Goal: Task Accomplishment & Management: Use online tool/utility

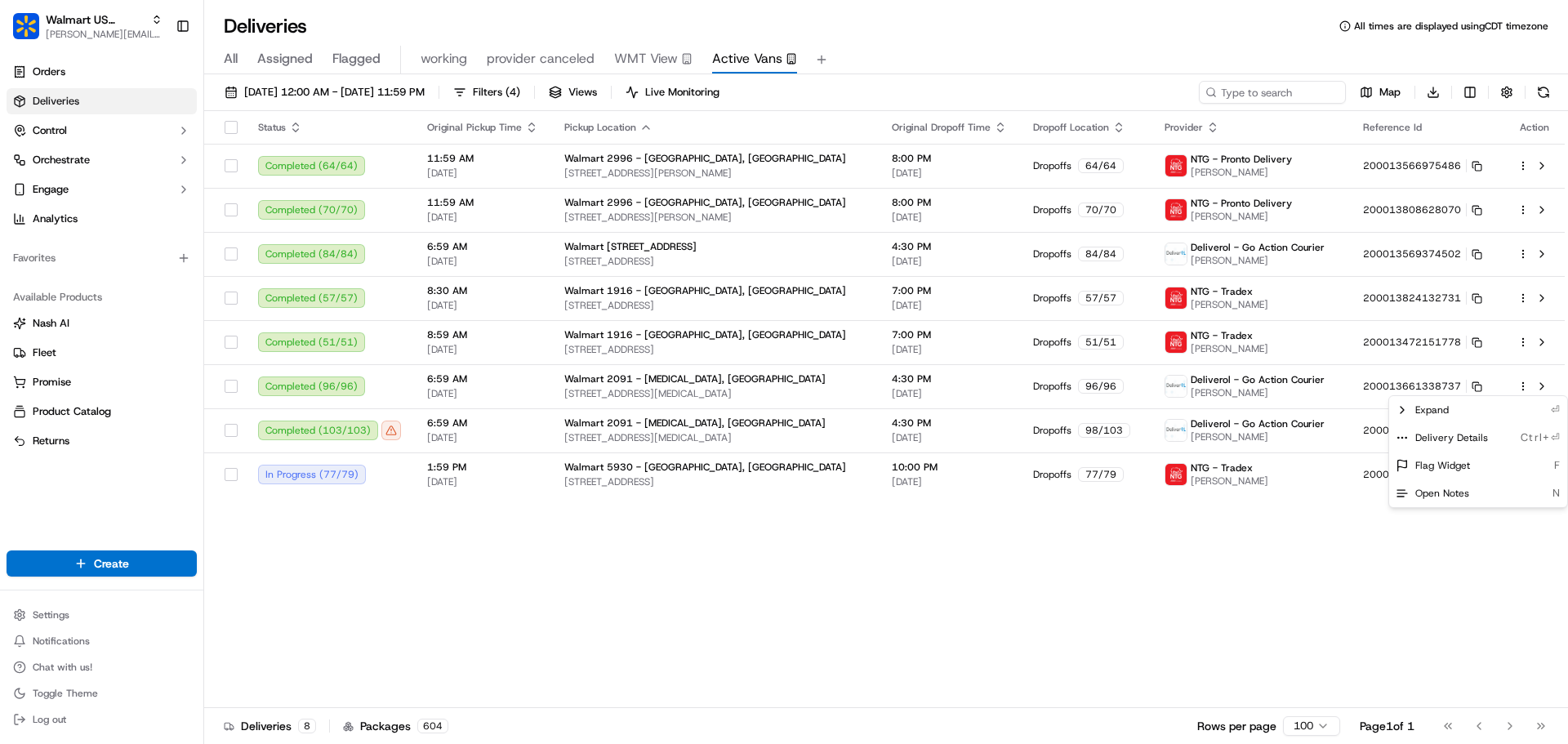
click at [102, 42] on html "Walmart US Stores jeff@usenash.com Toggle Sidebar Orders Deliveries Control Orc…" at bounding box center [784, 372] width 1568 height 744
click at [100, 38] on span "[PERSON_NAME][EMAIL_ADDRESS][DOMAIN_NAME]" at bounding box center [104, 34] width 117 height 13
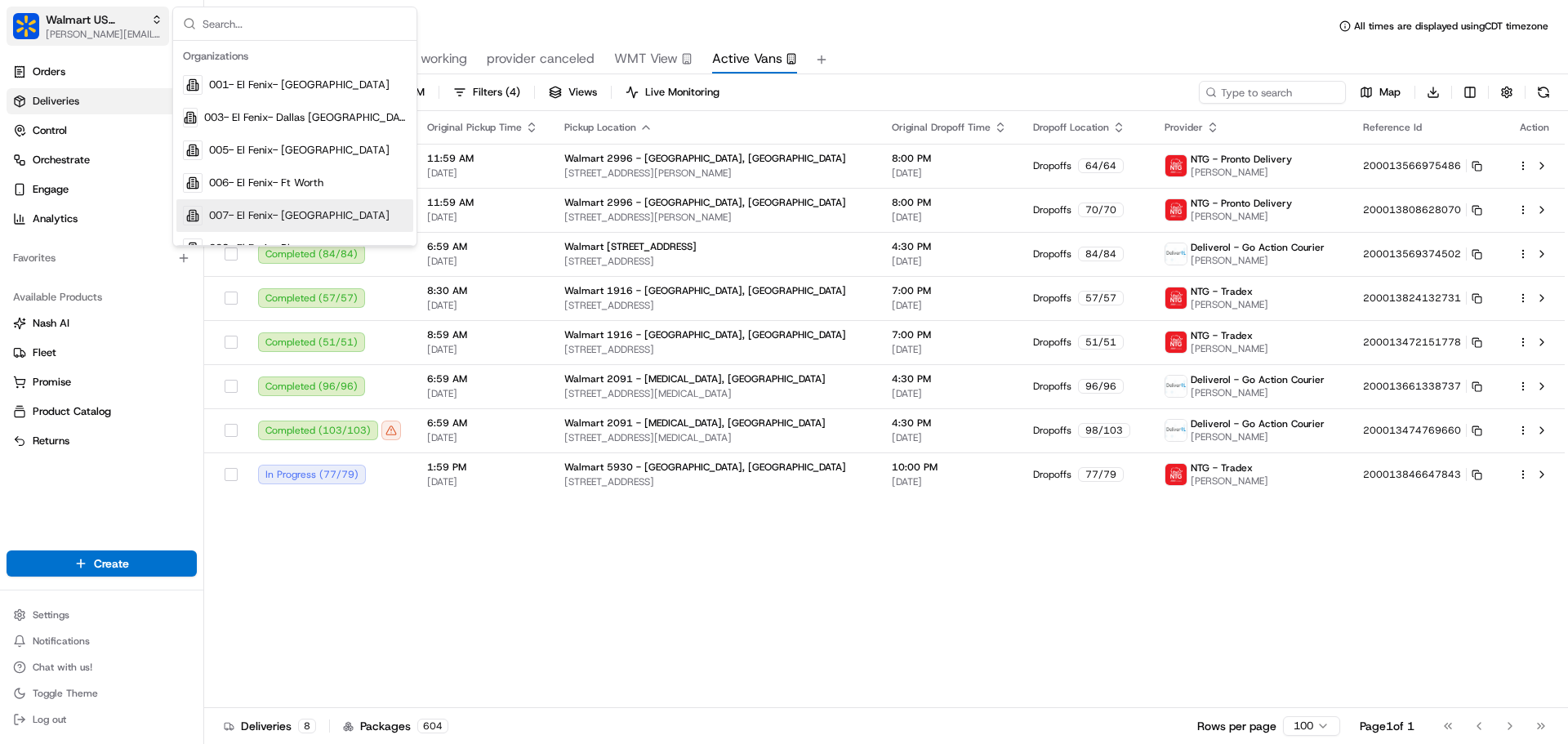
click at [102, 43] on button "Walmart US Stores jeff@usenash.com" at bounding box center [87, 25] width 163 height 40
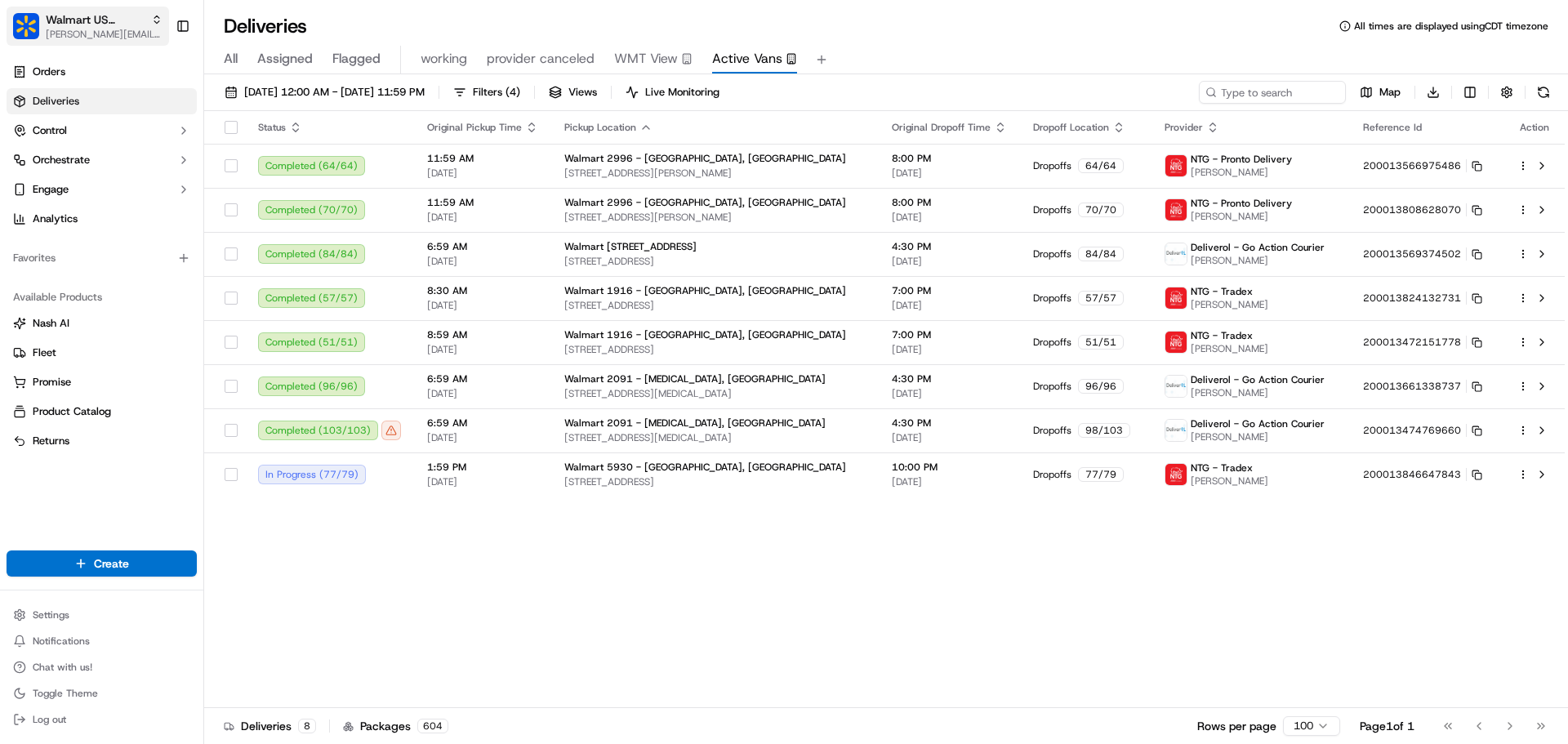
click at [89, 33] on span "[PERSON_NAME][EMAIL_ADDRESS][DOMAIN_NAME]" at bounding box center [104, 34] width 117 height 13
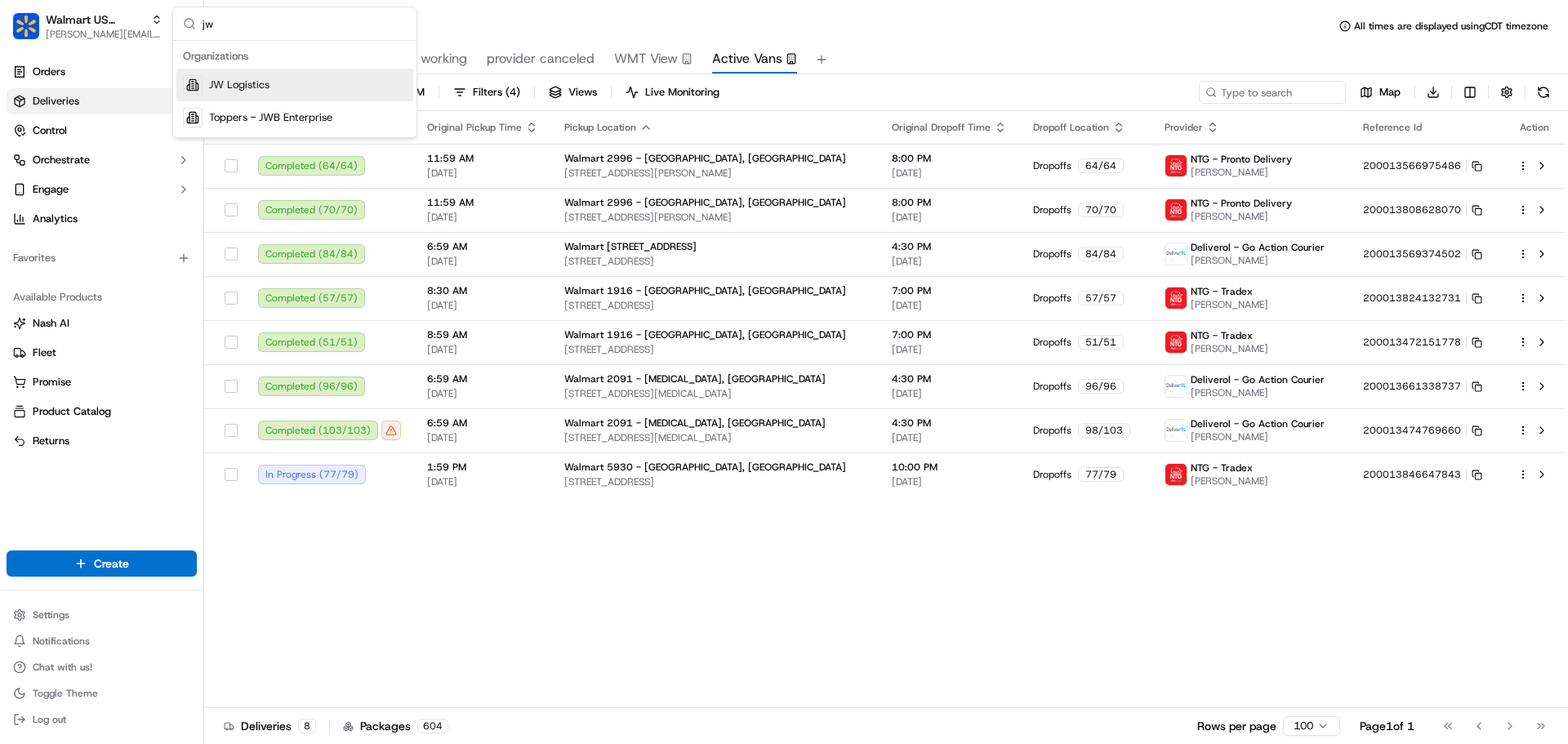
type input "jw"
click at [253, 87] on span "JW Logistics" at bounding box center [239, 84] width 61 height 15
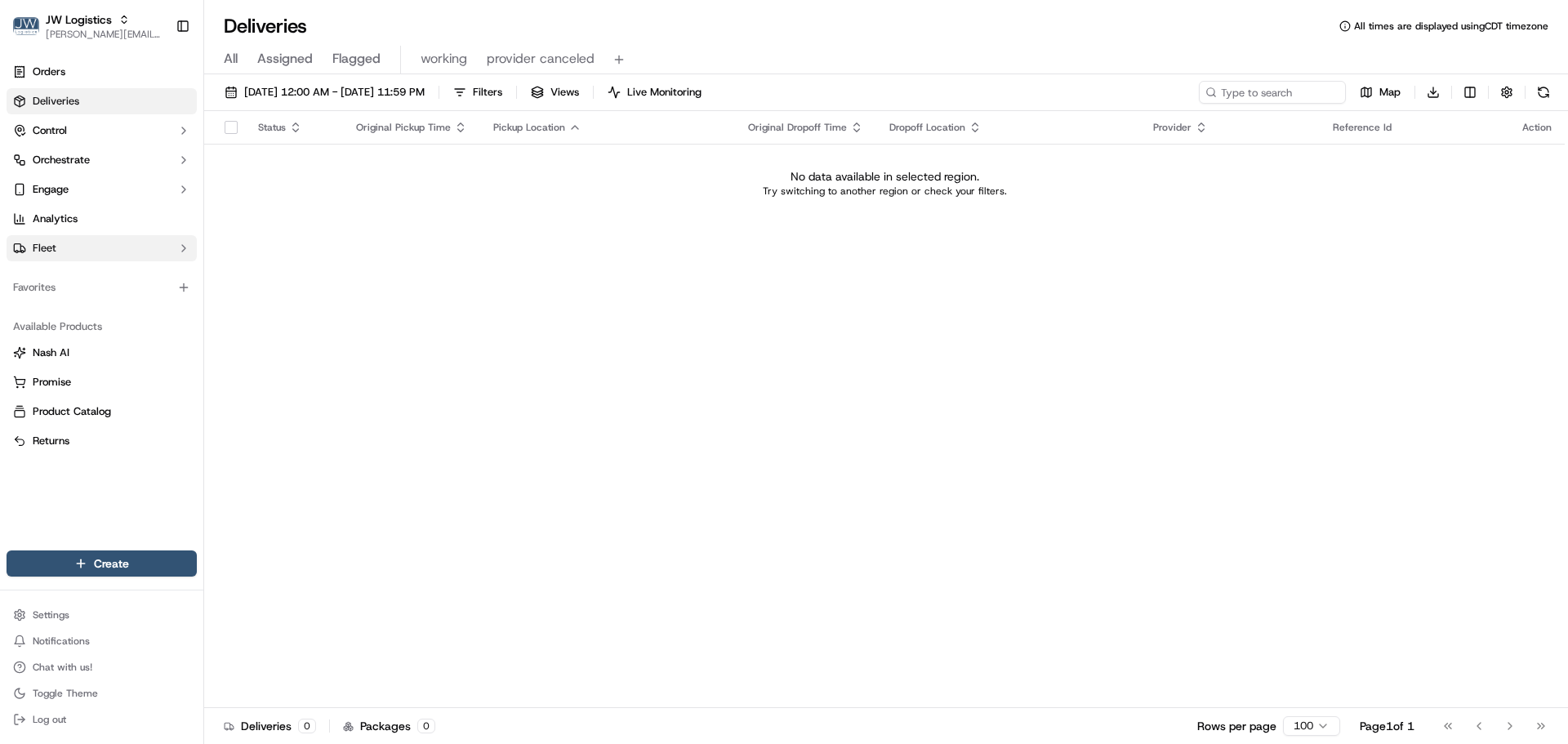
click at [87, 249] on button "Fleet" at bounding box center [101, 249] width 191 height 26
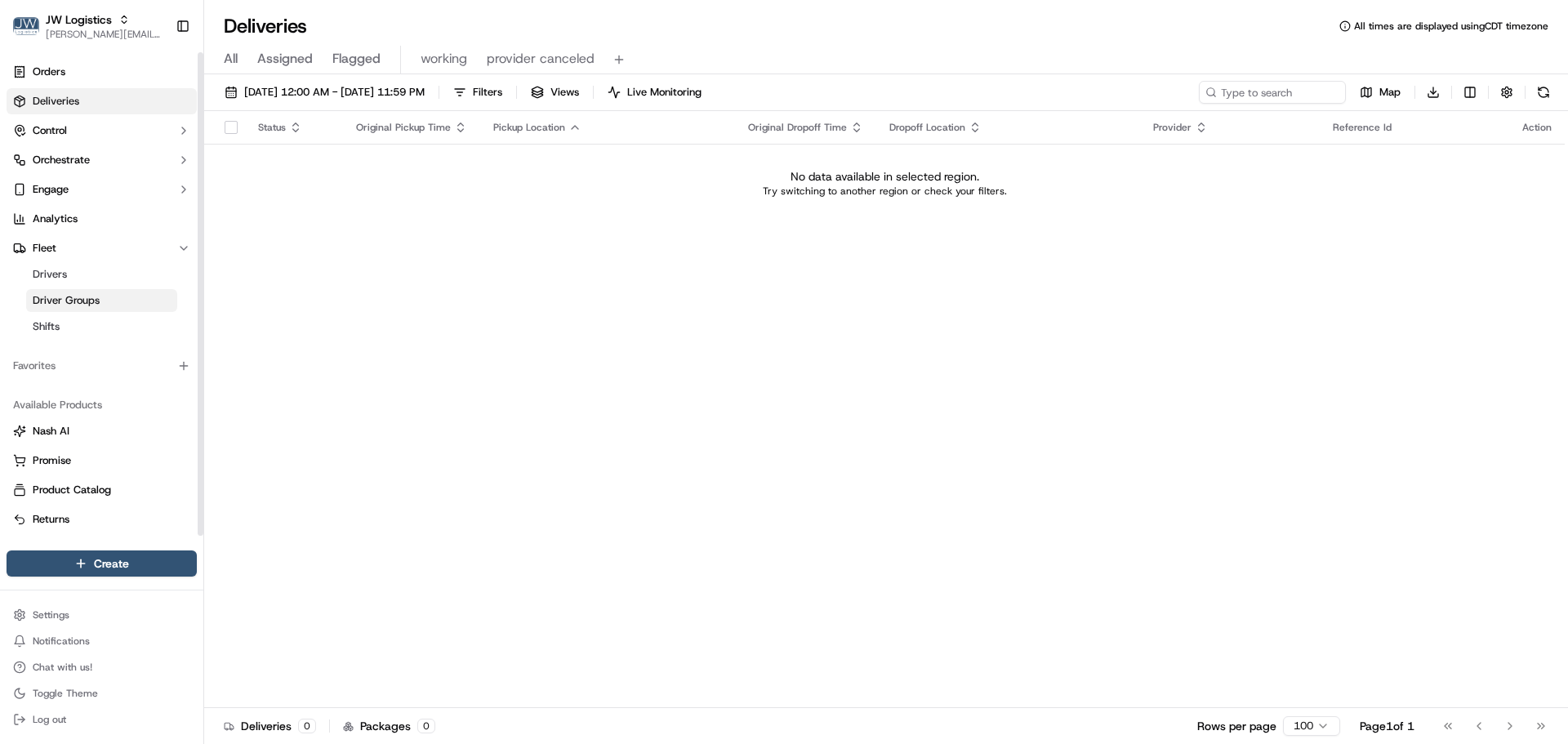
click at [101, 294] on link "Driver Groups" at bounding box center [102, 300] width 151 height 23
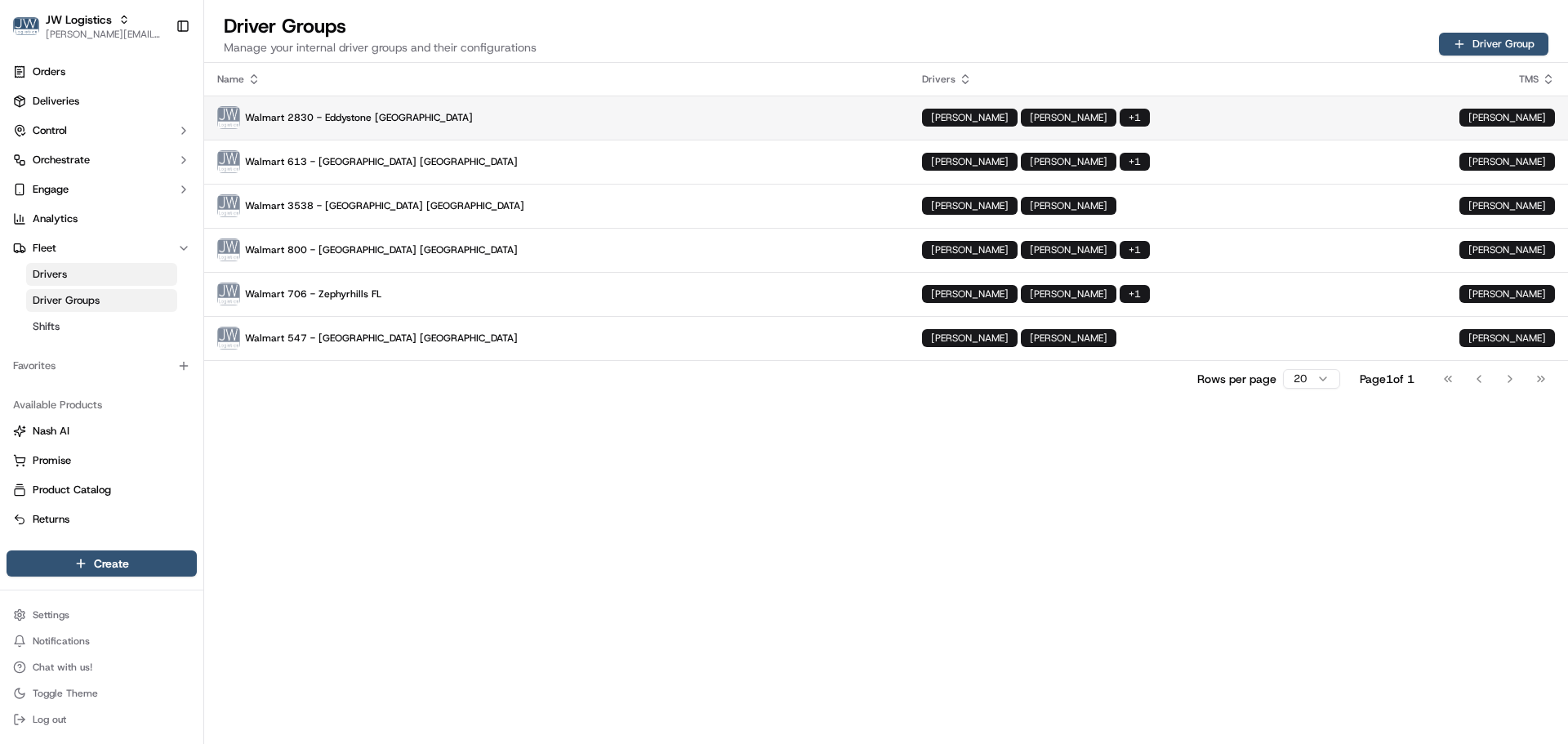
click at [469, 111] on p "Walmart 2830 - Eddystone PA" at bounding box center [556, 118] width 679 height 23
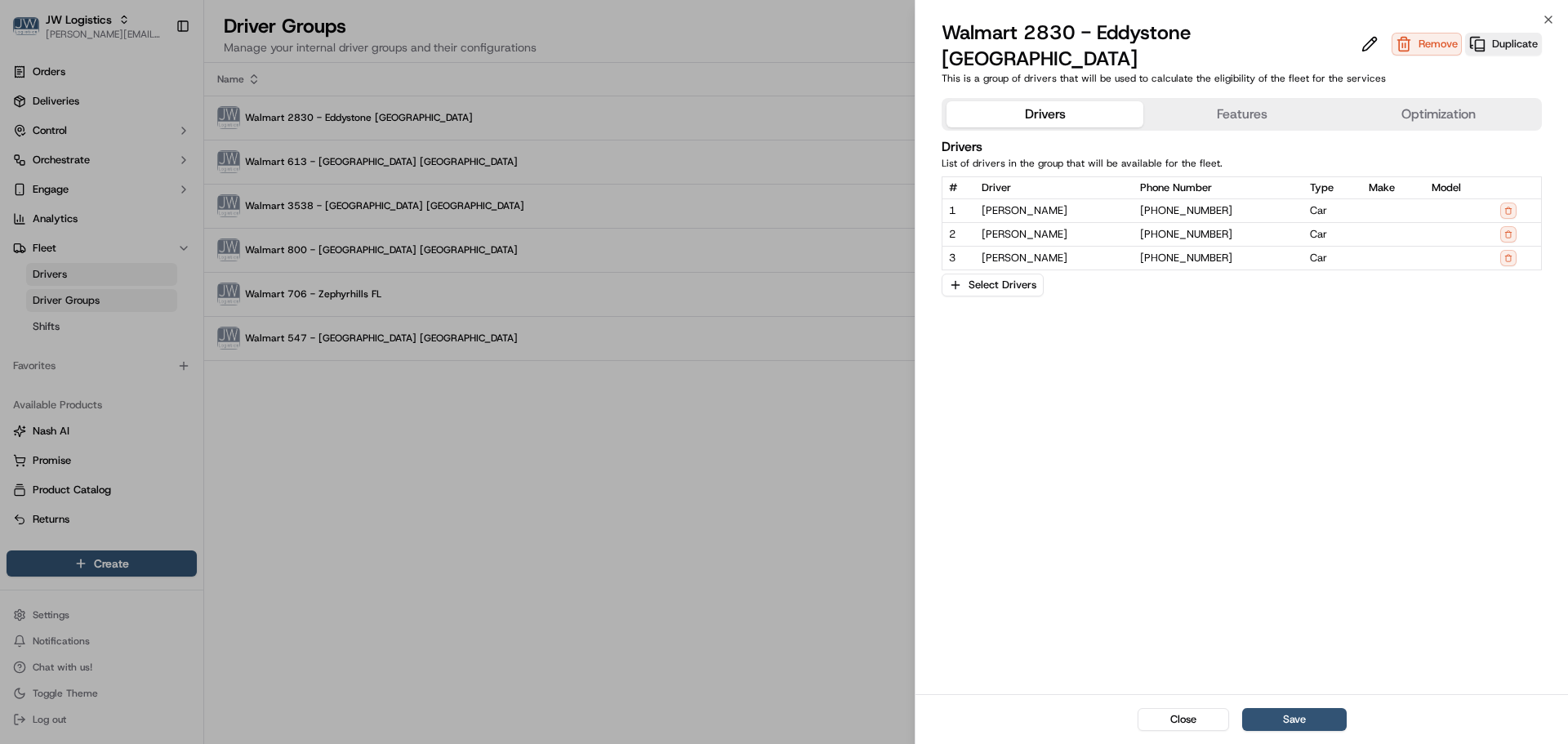
click at [1209, 101] on button "Features" at bounding box center [1242, 114] width 197 height 26
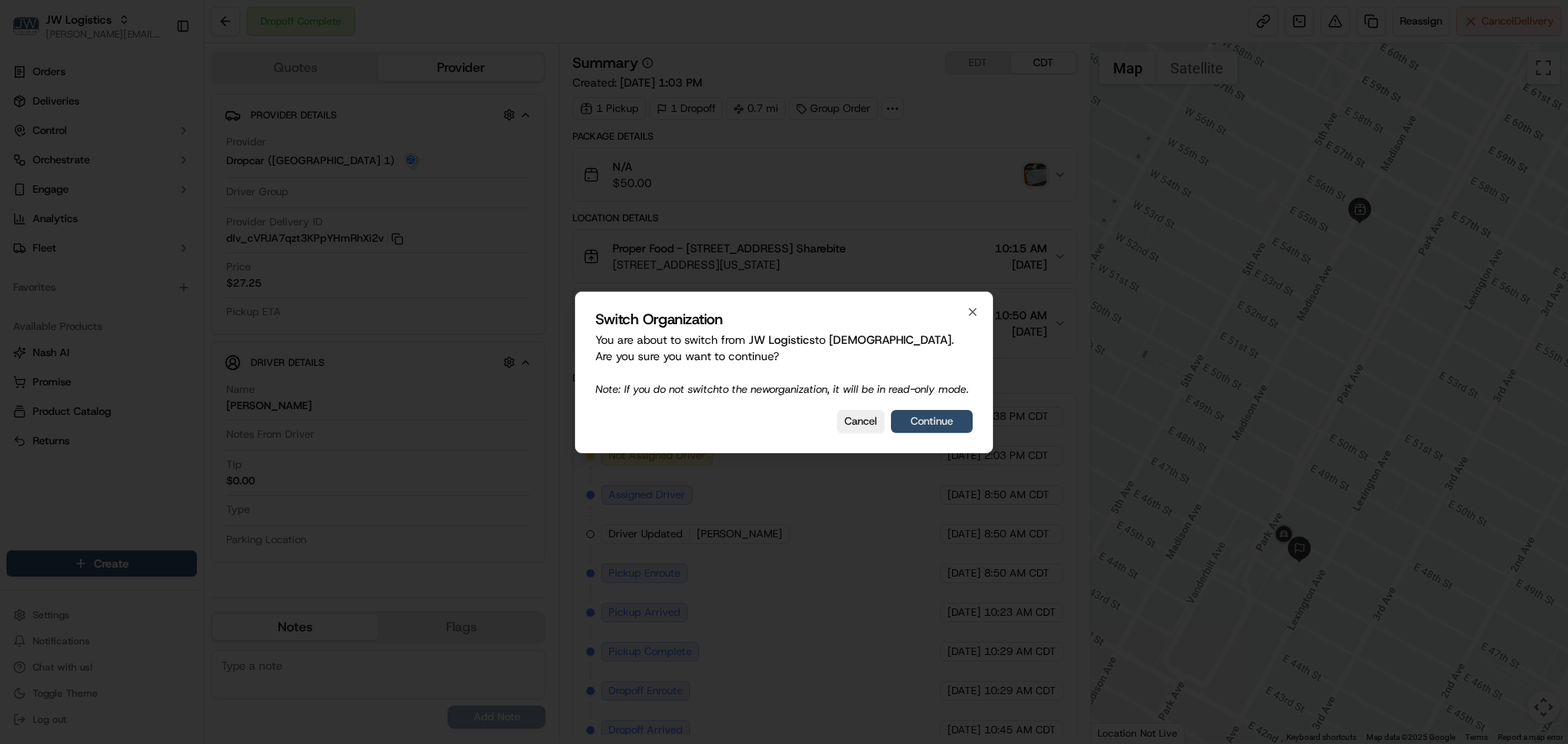
click at [926, 432] on button "Continue" at bounding box center [932, 422] width 82 height 23
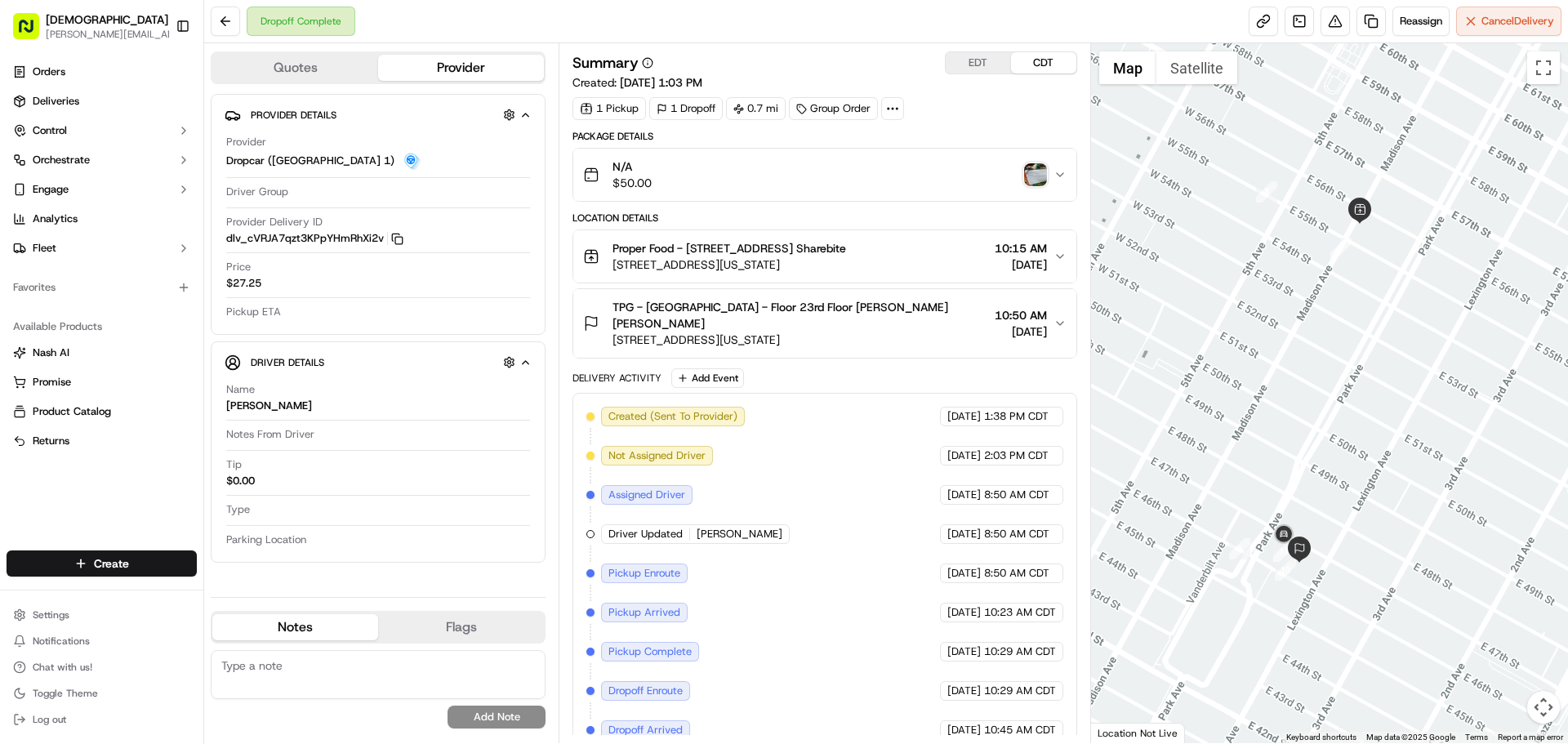
click at [1061, 172] on icon "button" at bounding box center [1060, 174] width 13 height 13
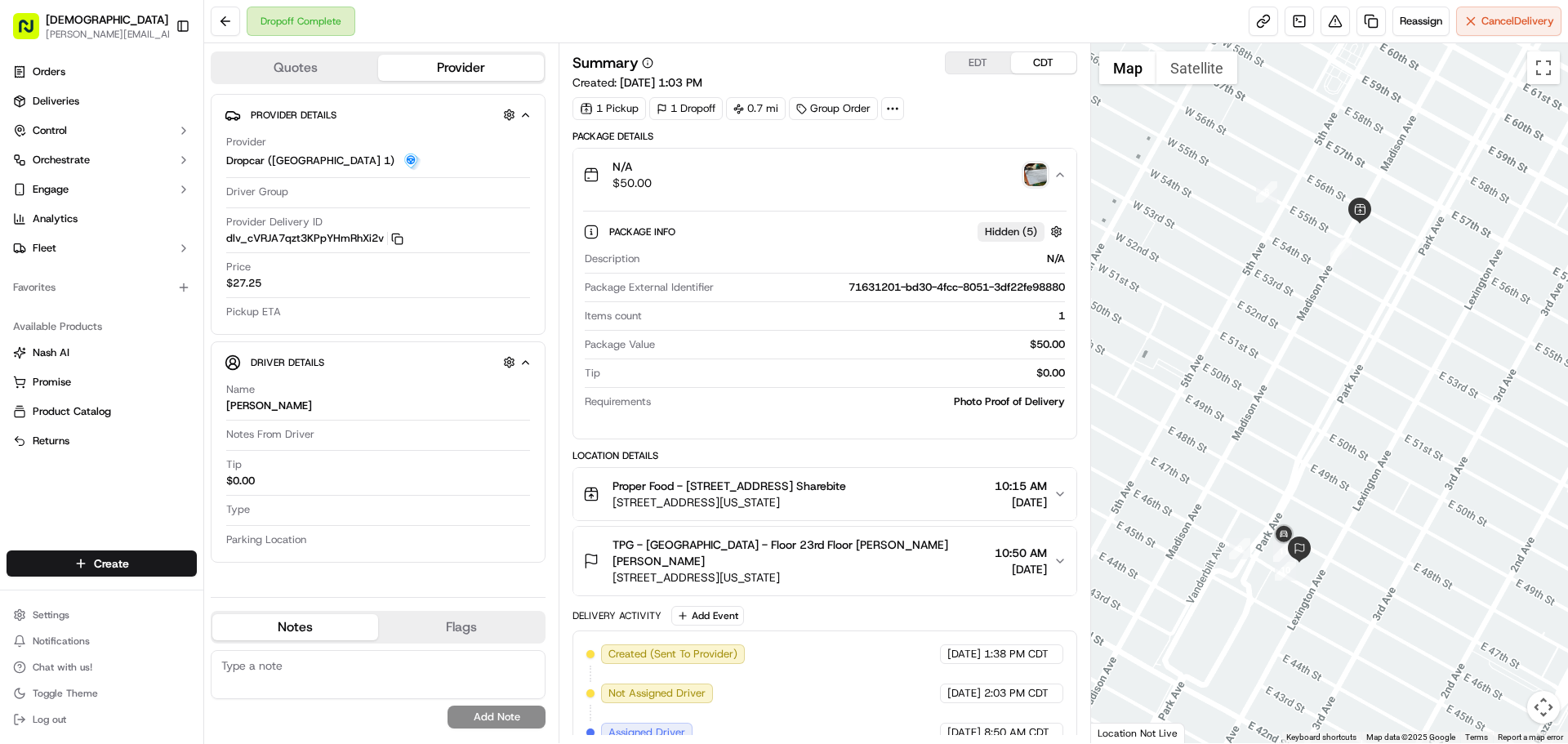
click at [1061, 172] on icon "button" at bounding box center [1060, 174] width 13 height 13
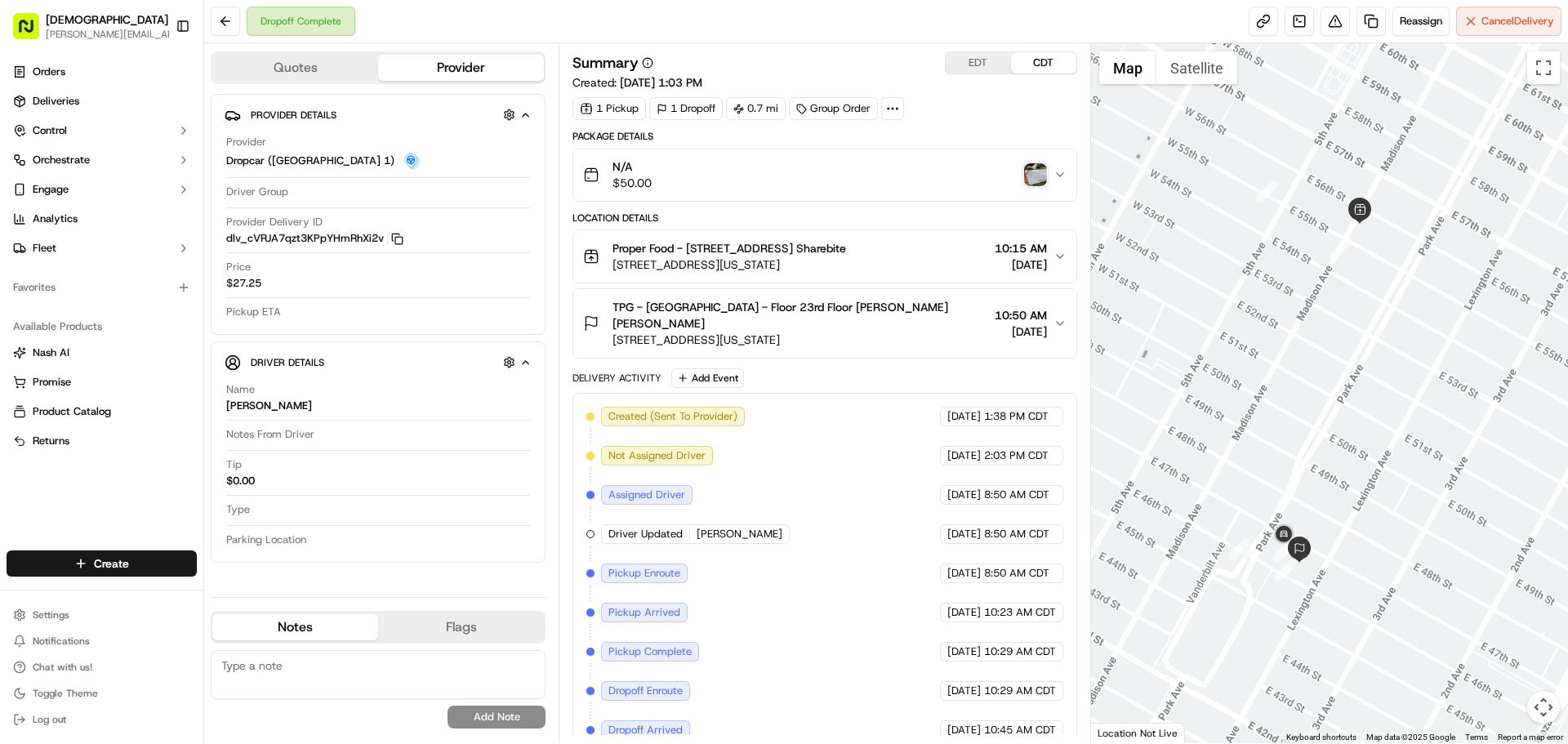
click at [1025, 175] on img "button" at bounding box center [1035, 175] width 23 height 23
